Goal: Information Seeking & Learning: Find specific page/section

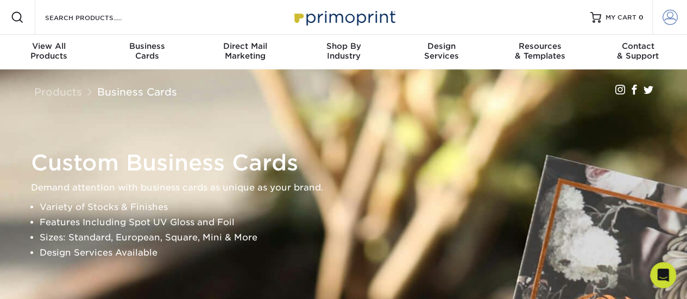
drag, startPoint x: 690, startPoint y: 30, endPoint x: 670, endPoint y: 3, distance: 34.2
click at [99, 19] on input "Search Products" at bounding box center [97, 17] width 106 height 13
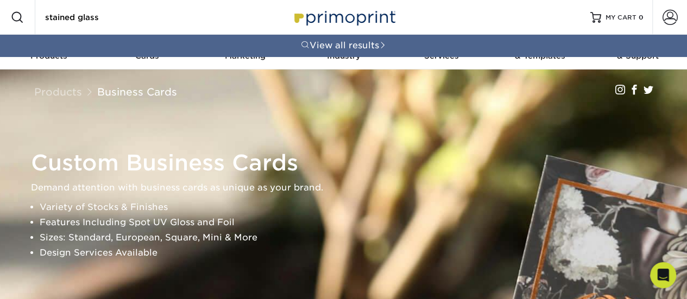
type input "stained glass"
